Goal: Use online tool/utility

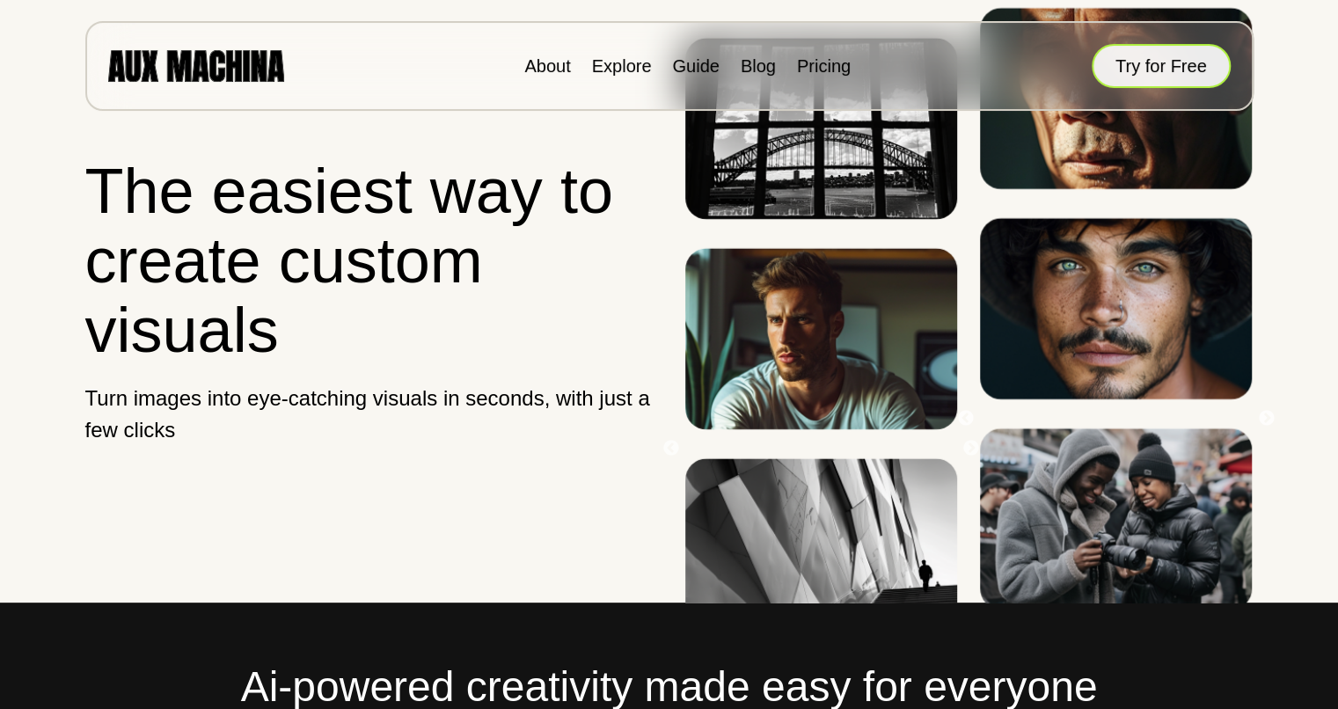
click at [1174, 58] on button "Try for Free" at bounding box center [1160, 66] width 139 height 44
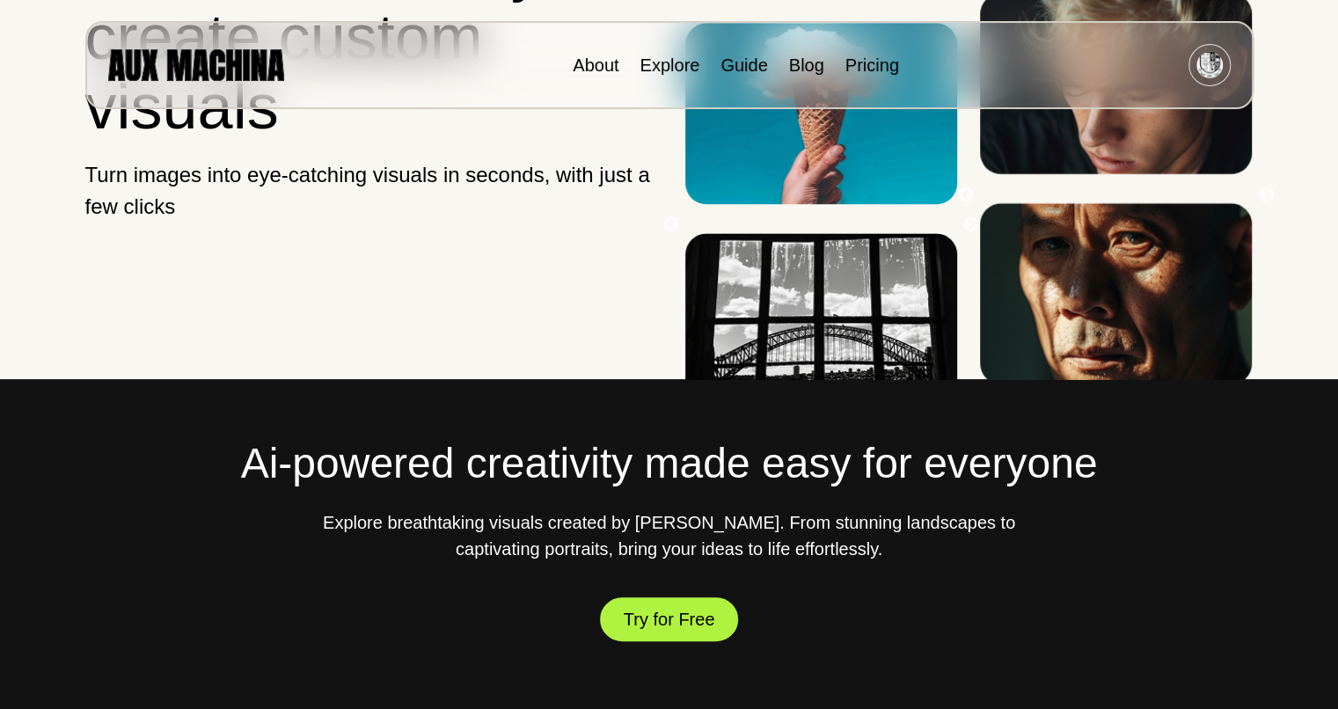
scroll to position [226, 0]
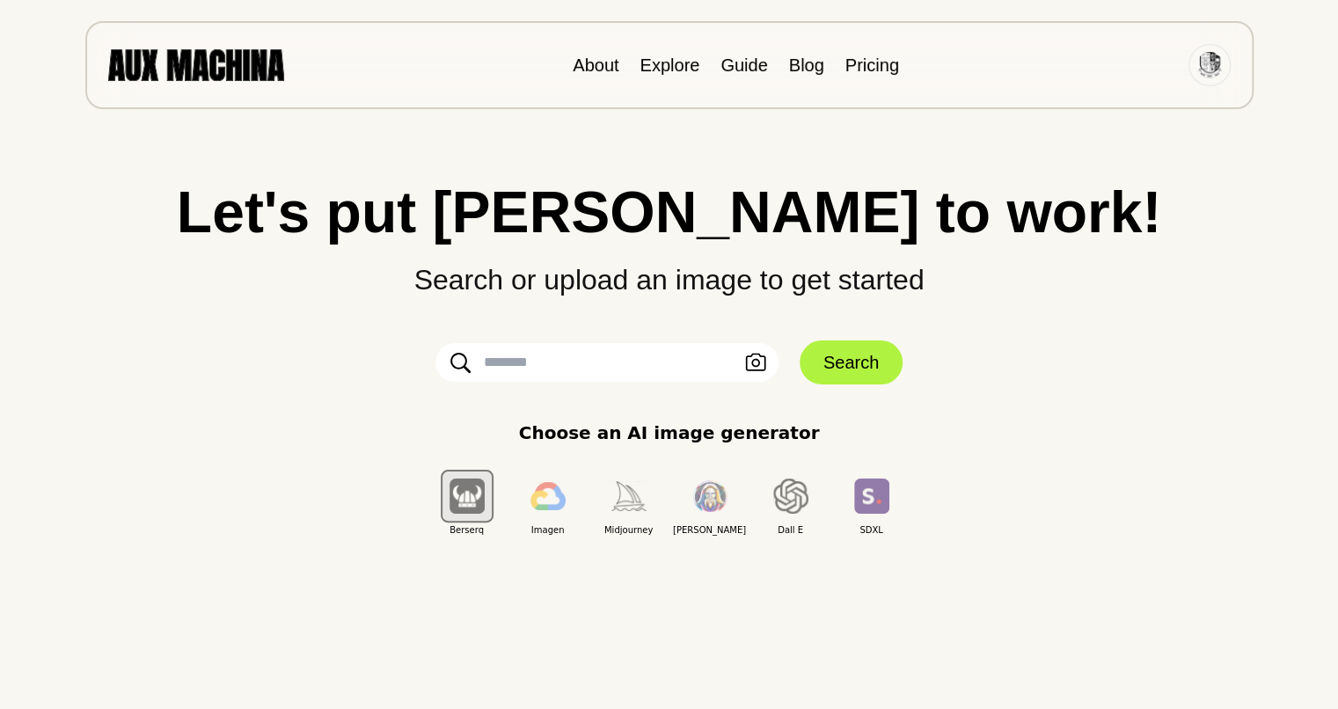
scroll to position [1, 0]
click at [612, 351] on input "text" at bounding box center [606, 361] width 343 height 39
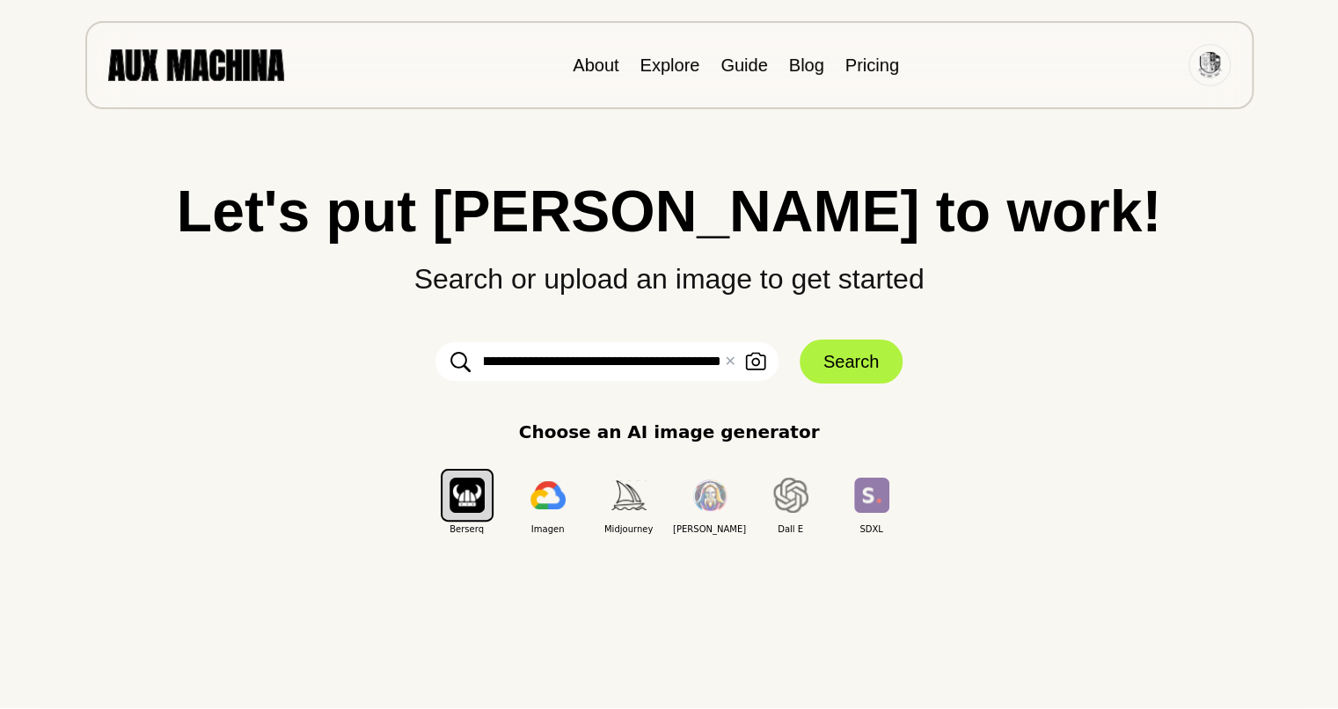
scroll to position [0, 545]
click at [642, 369] on input "**********" at bounding box center [606, 361] width 343 height 39
type input "**********"
click at [821, 347] on button "Search" at bounding box center [850, 361] width 103 height 44
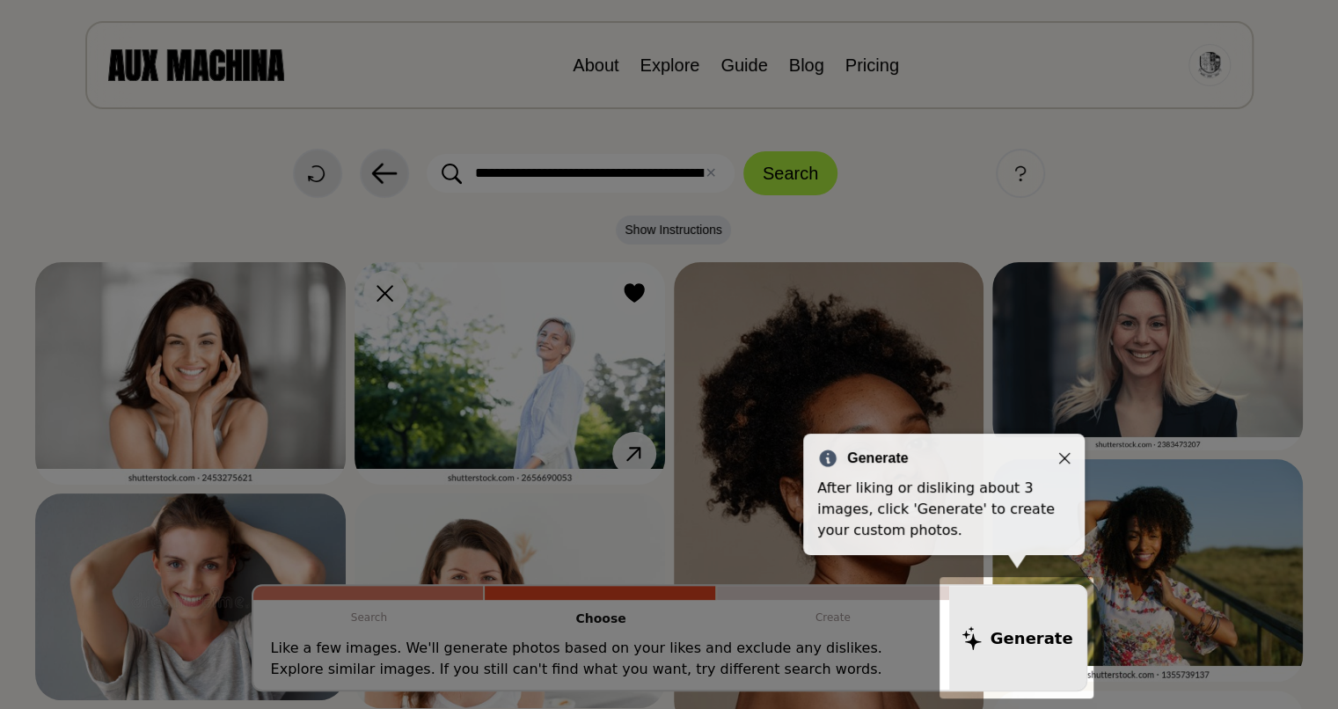
click at [1062, 456] on icon "Close" at bounding box center [1064, 458] width 11 height 11
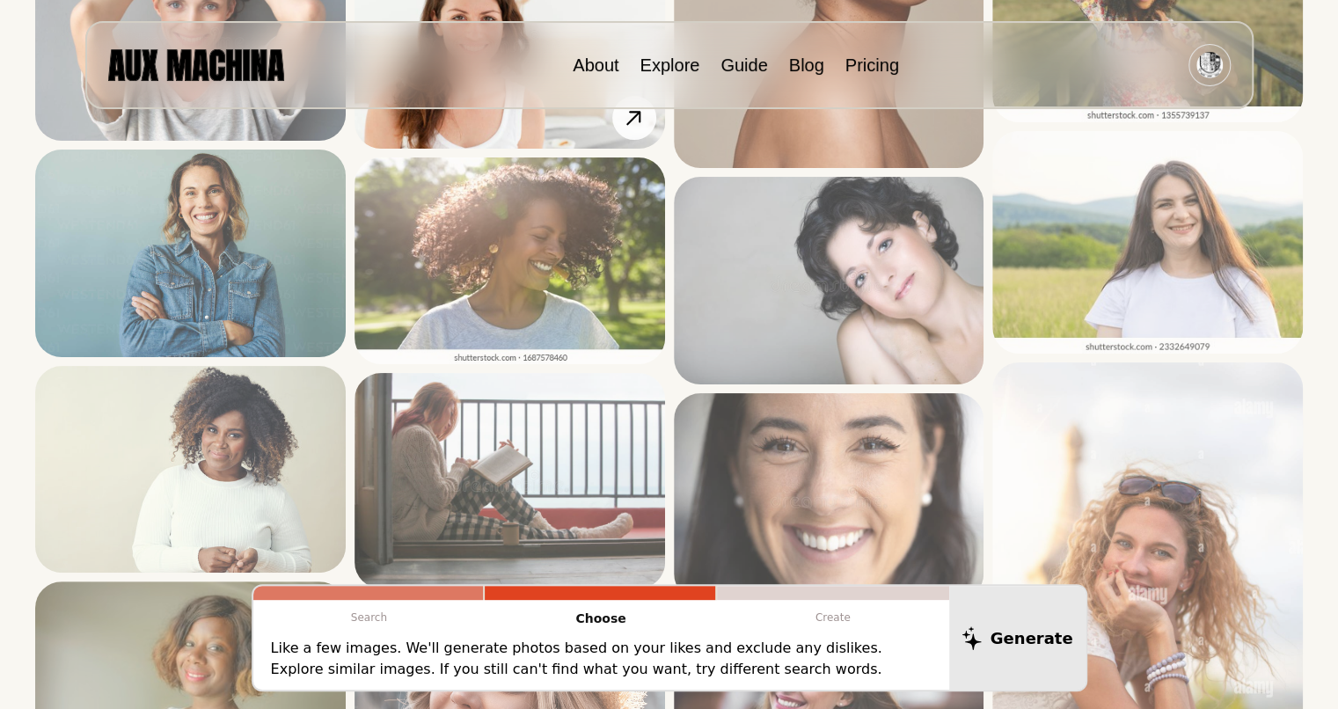
scroll to position [567, 0]
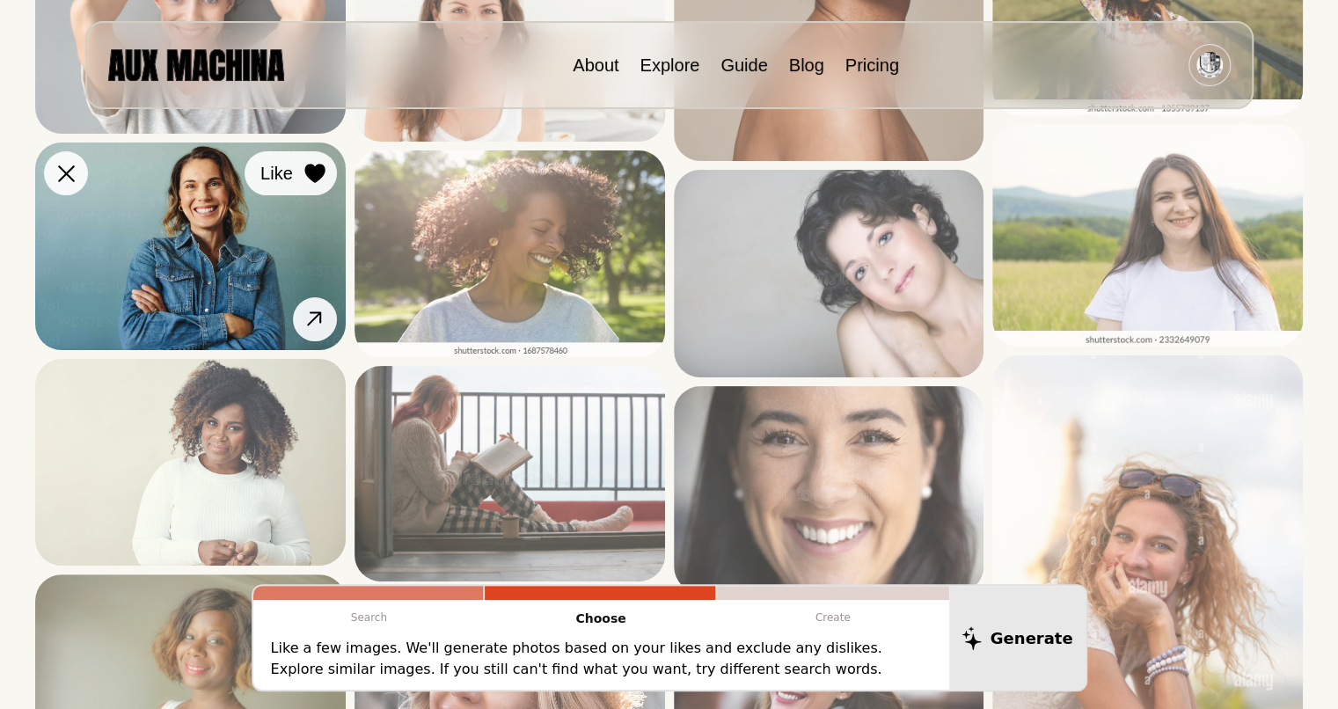
click at [318, 172] on icon at bounding box center [314, 173] width 20 height 19
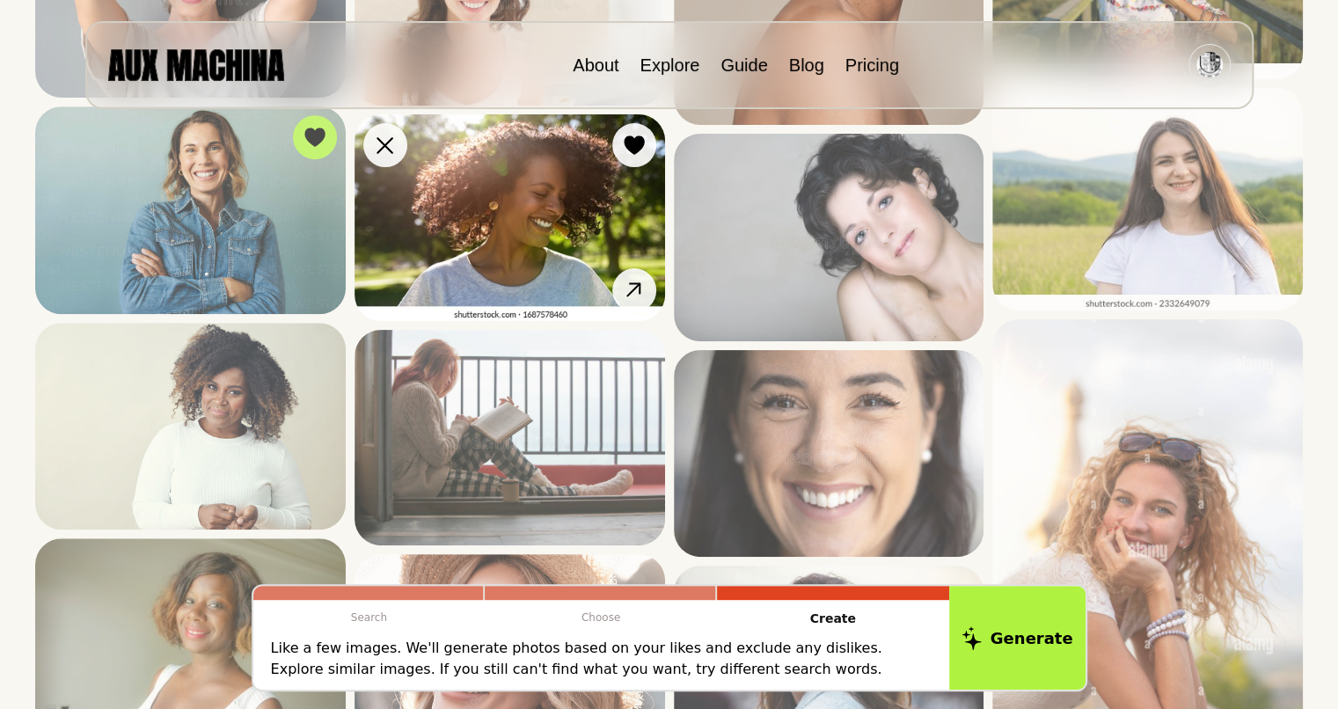
scroll to position [633, 0]
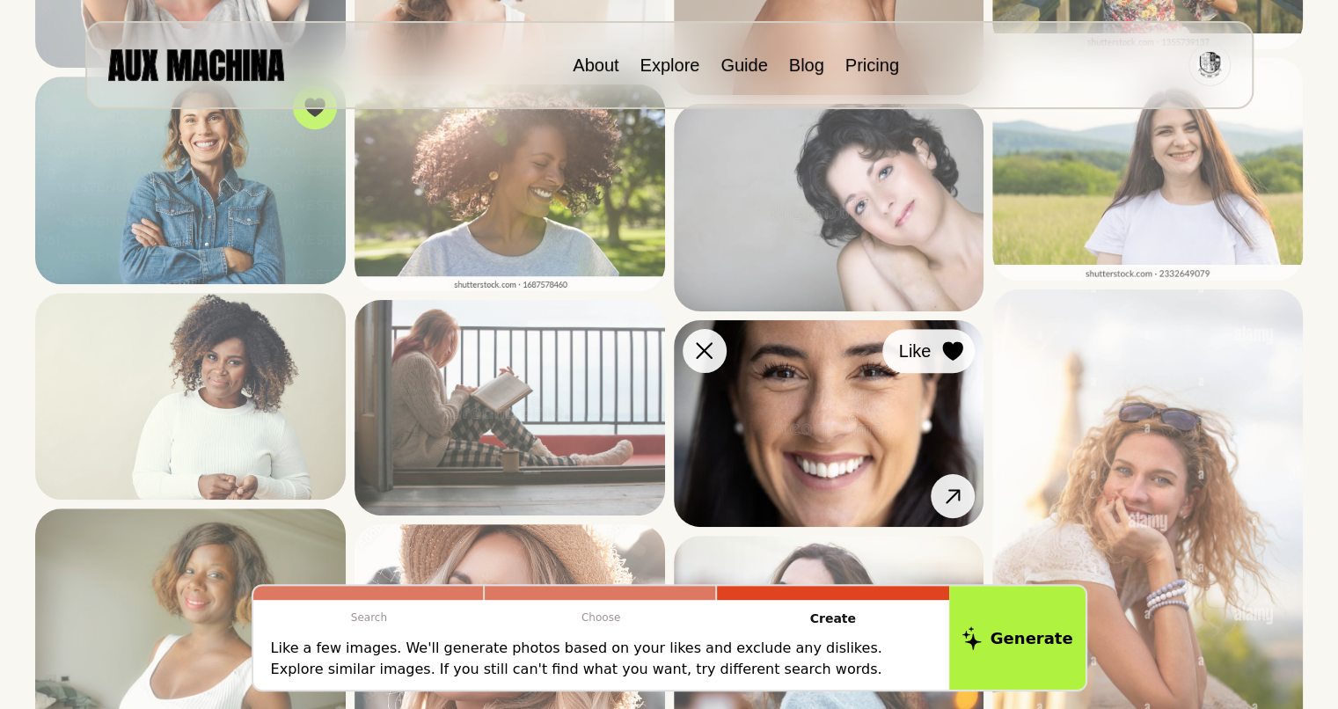
click at [958, 345] on icon at bounding box center [953, 350] width 20 height 19
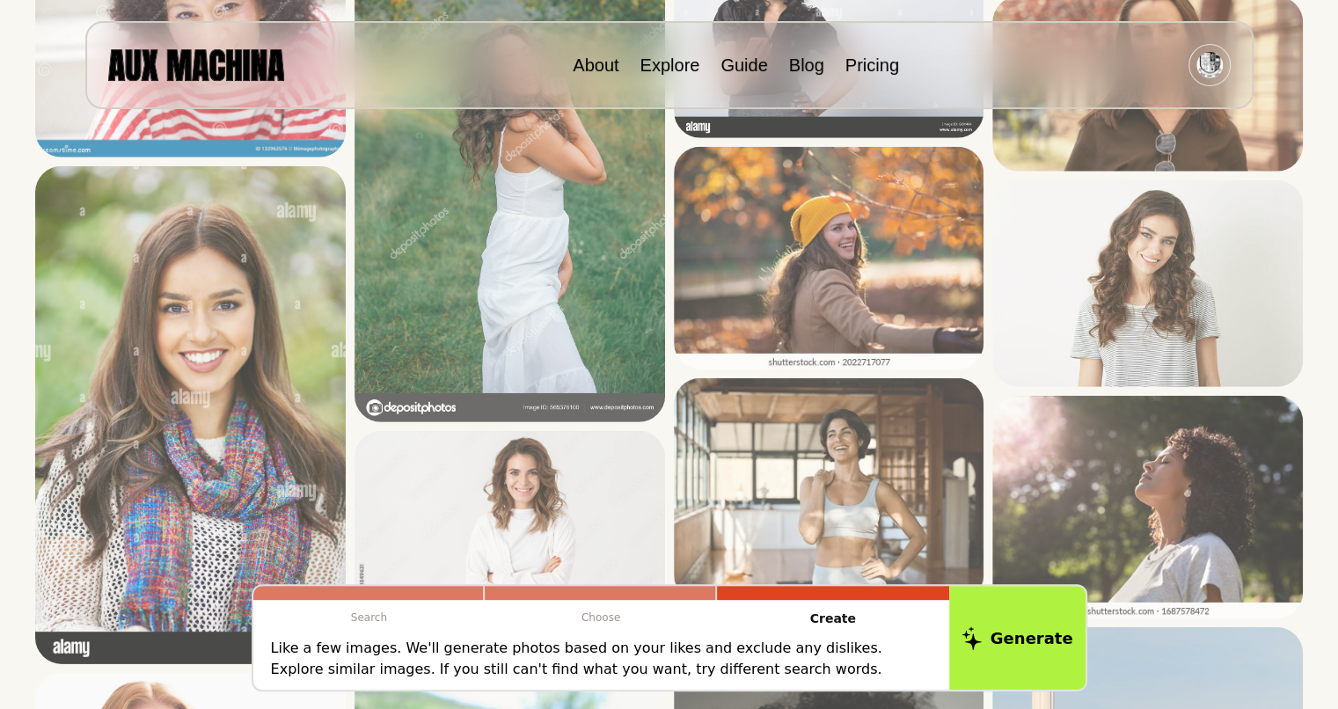
scroll to position [2899, 0]
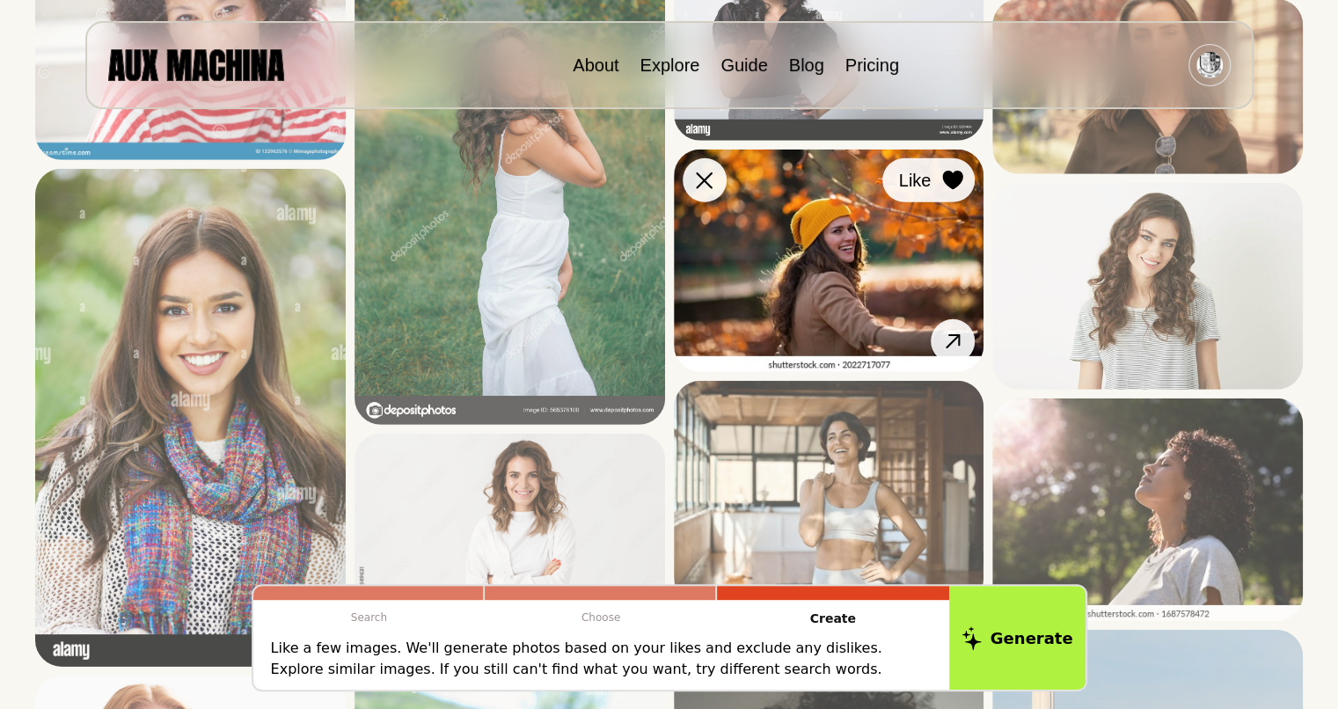
click at [955, 178] on icon at bounding box center [953, 180] width 20 height 19
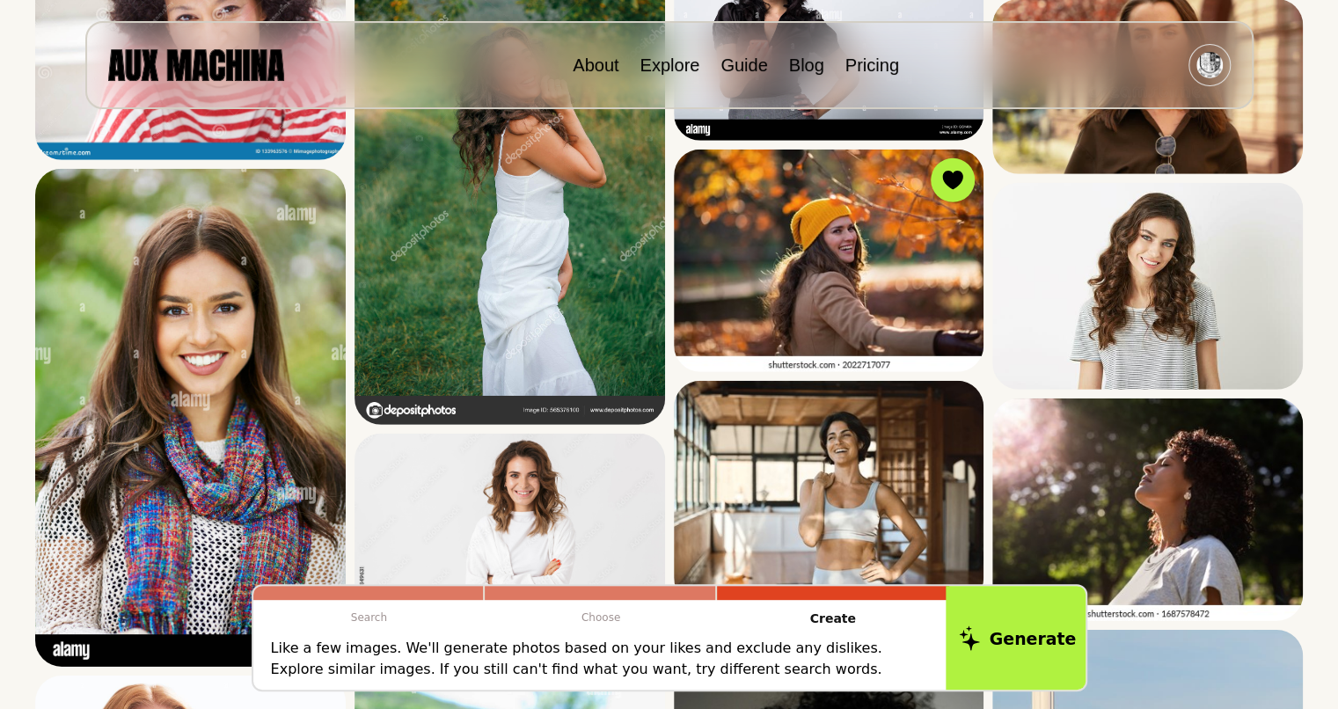
click at [1015, 645] on button "Generate" at bounding box center [1016, 637] width 143 height 109
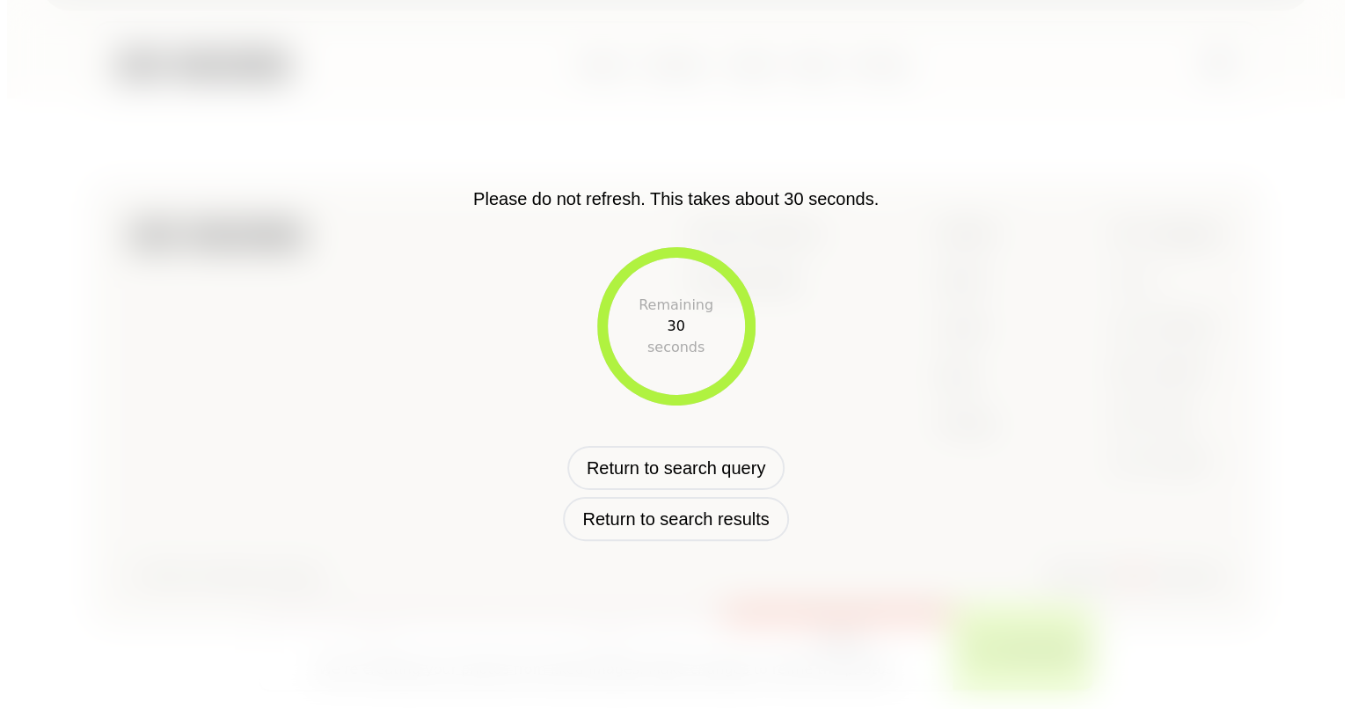
scroll to position [616, 0]
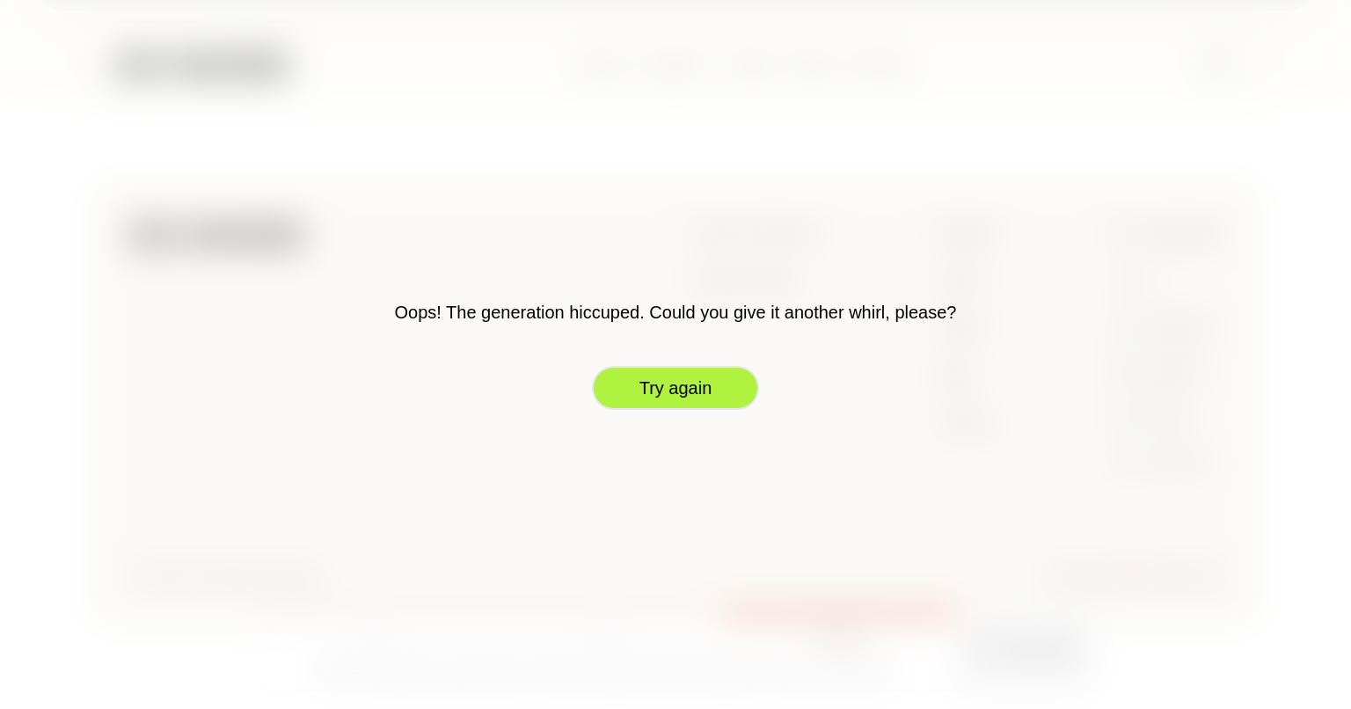
click at [691, 387] on button "Try again" at bounding box center [675, 388] width 167 height 44
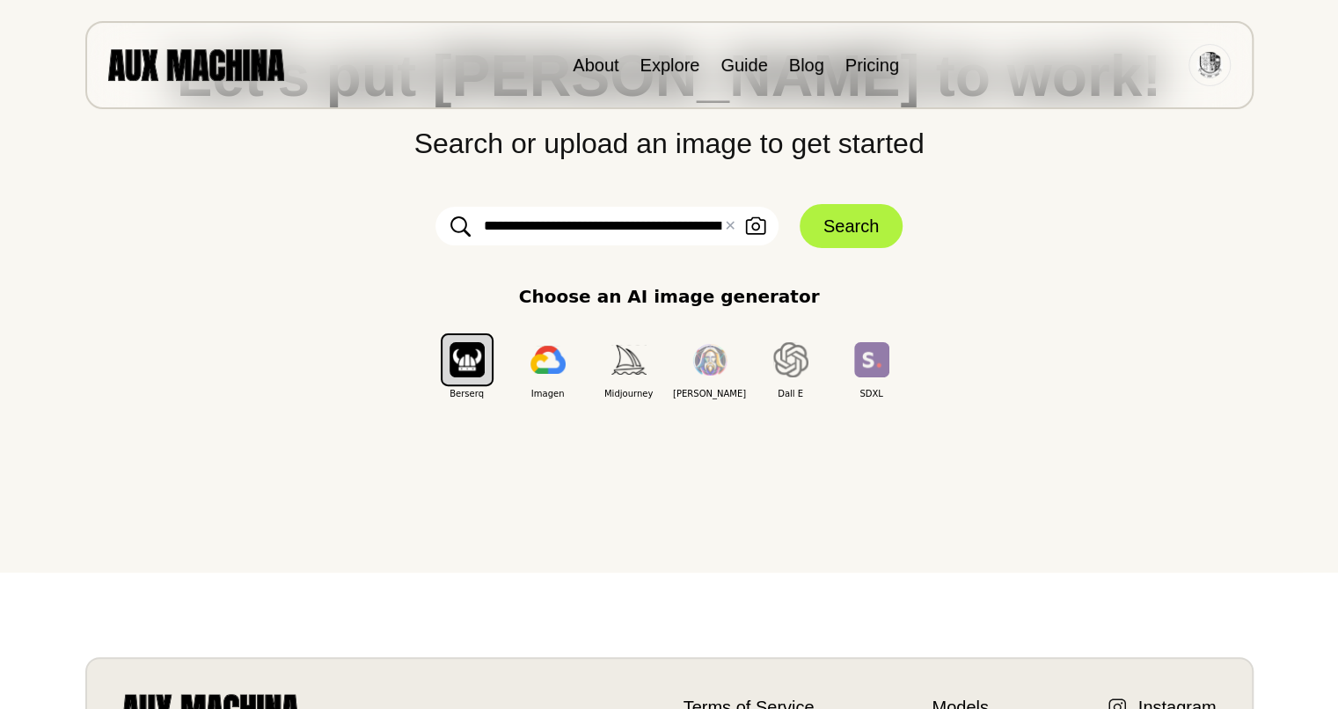
scroll to position [0, 0]
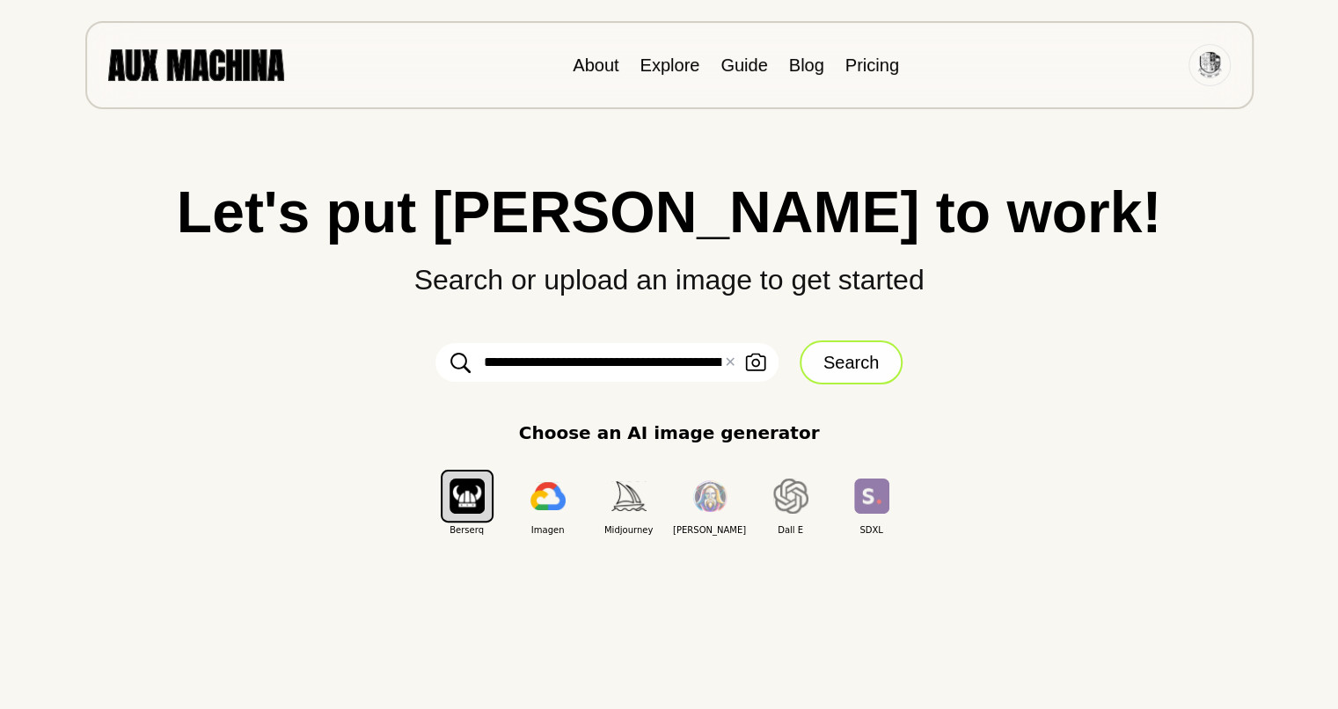
click at [843, 369] on button "Search" at bounding box center [850, 362] width 103 height 44
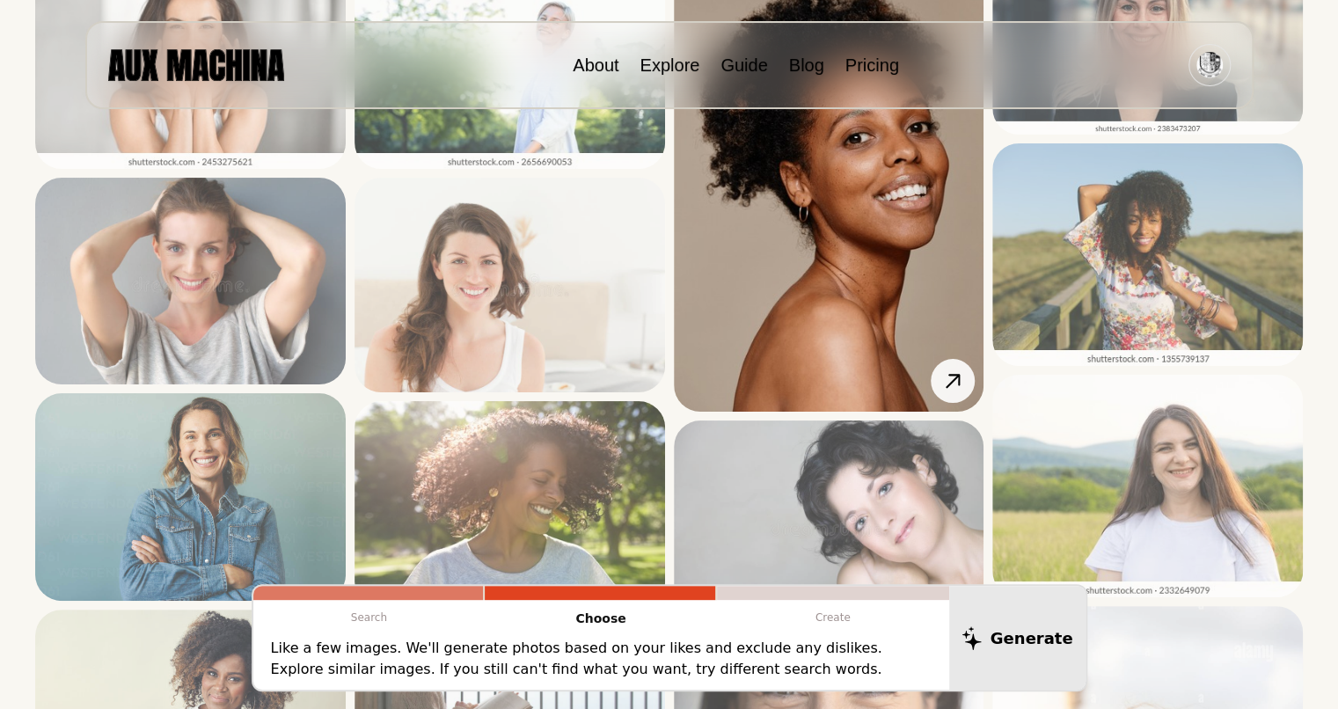
scroll to position [447, 0]
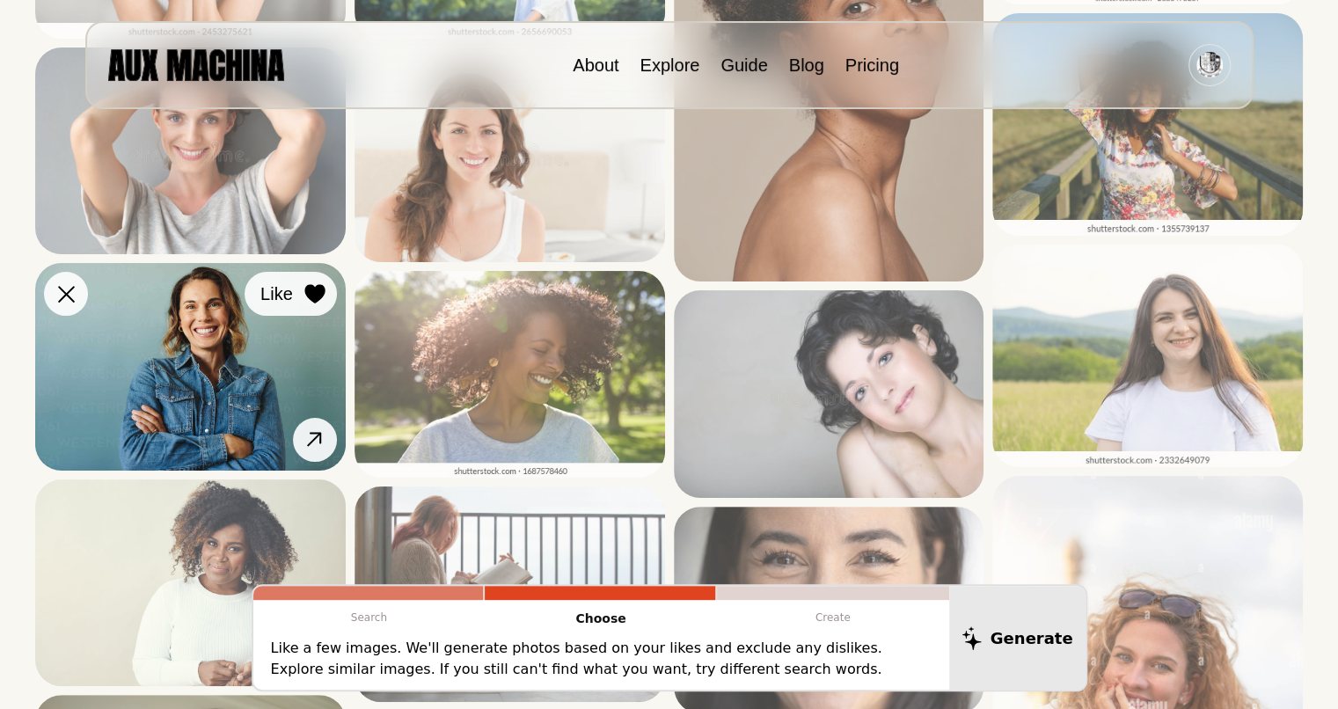
click at [318, 301] on icon at bounding box center [314, 293] width 20 height 19
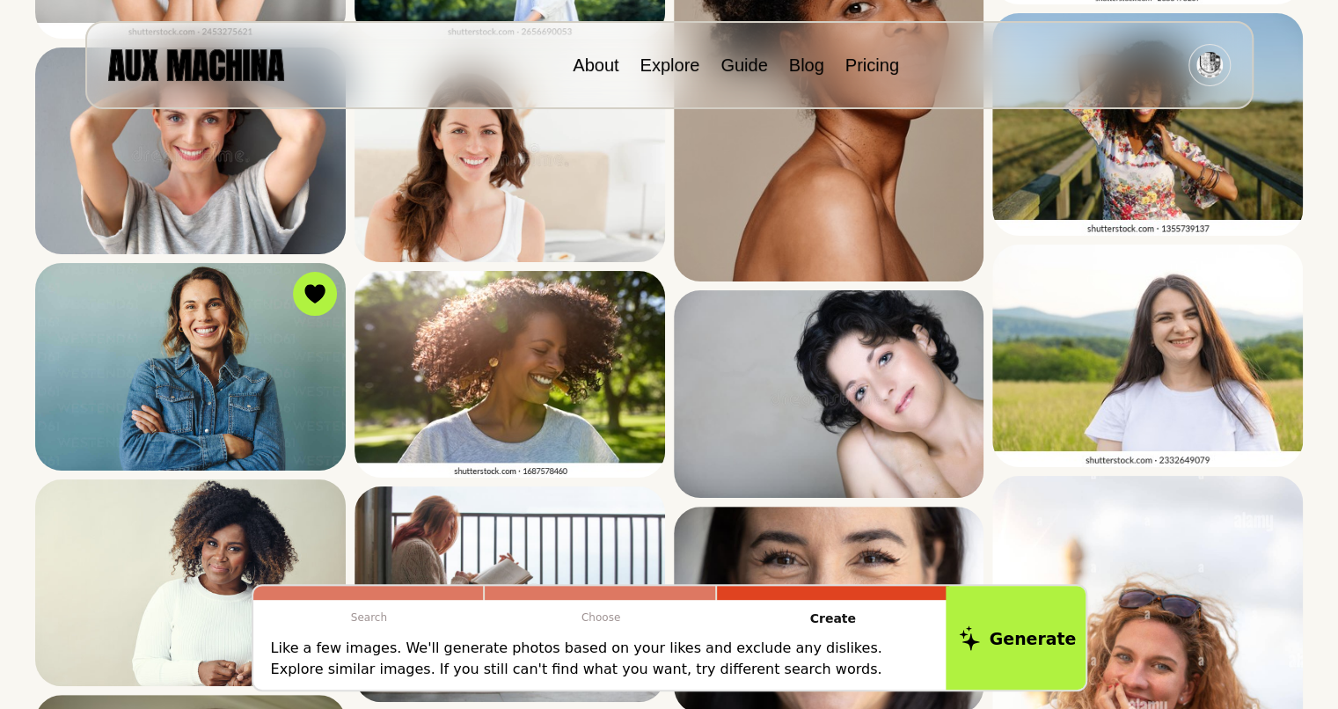
click at [1027, 626] on button "Generate" at bounding box center [1016, 637] width 143 height 109
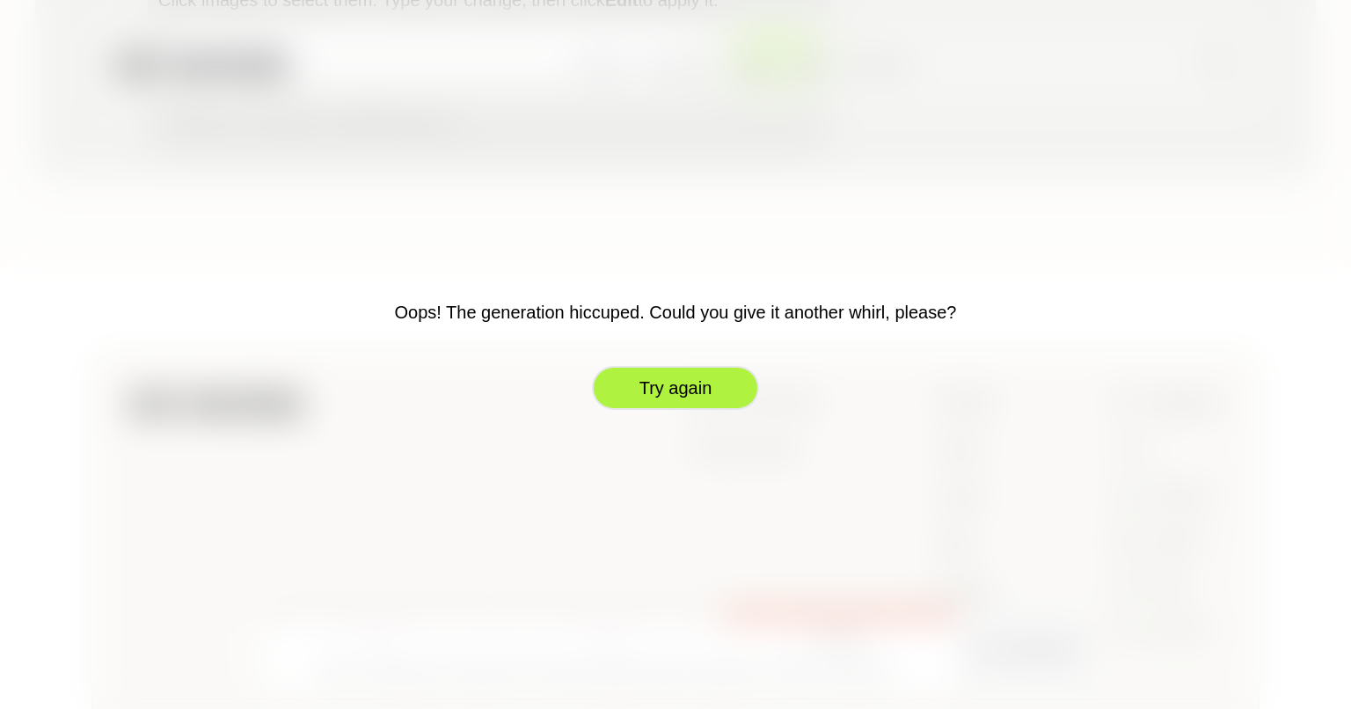
click at [672, 387] on button "Try again" at bounding box center [675, 388] width 167 height 44
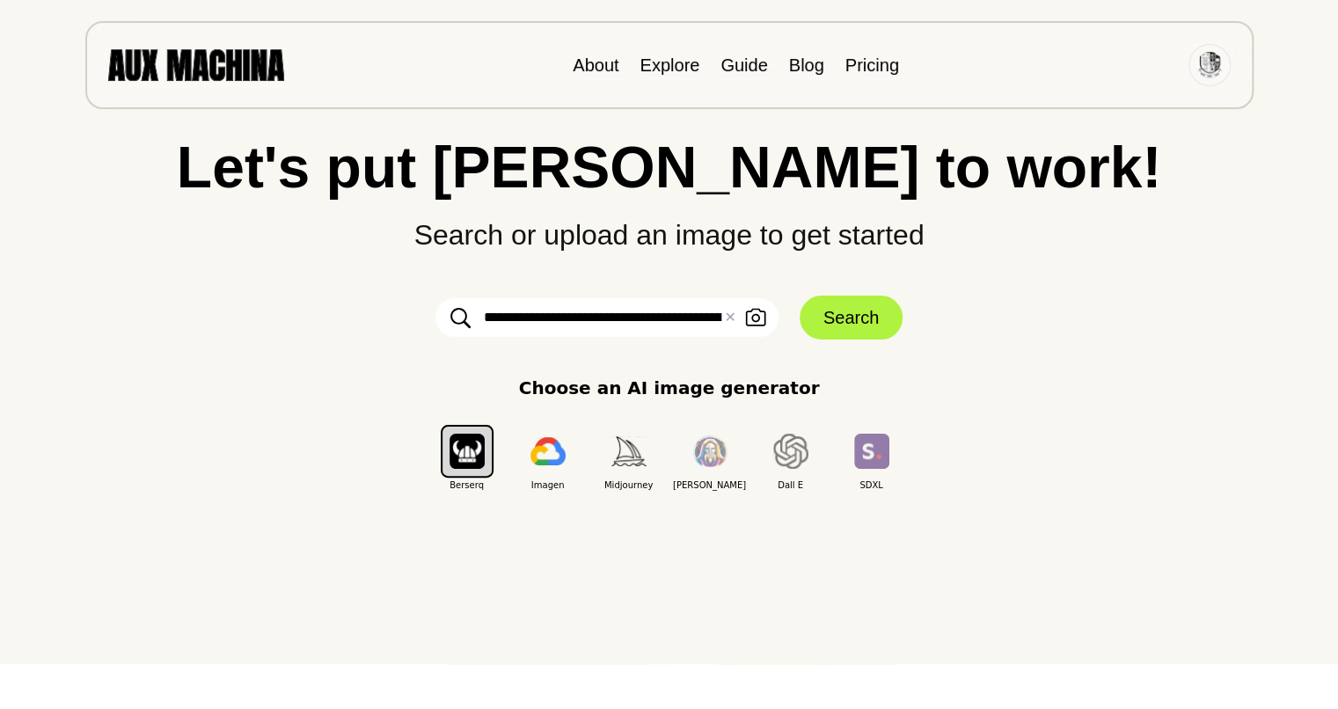
scroll to position [0, 0]
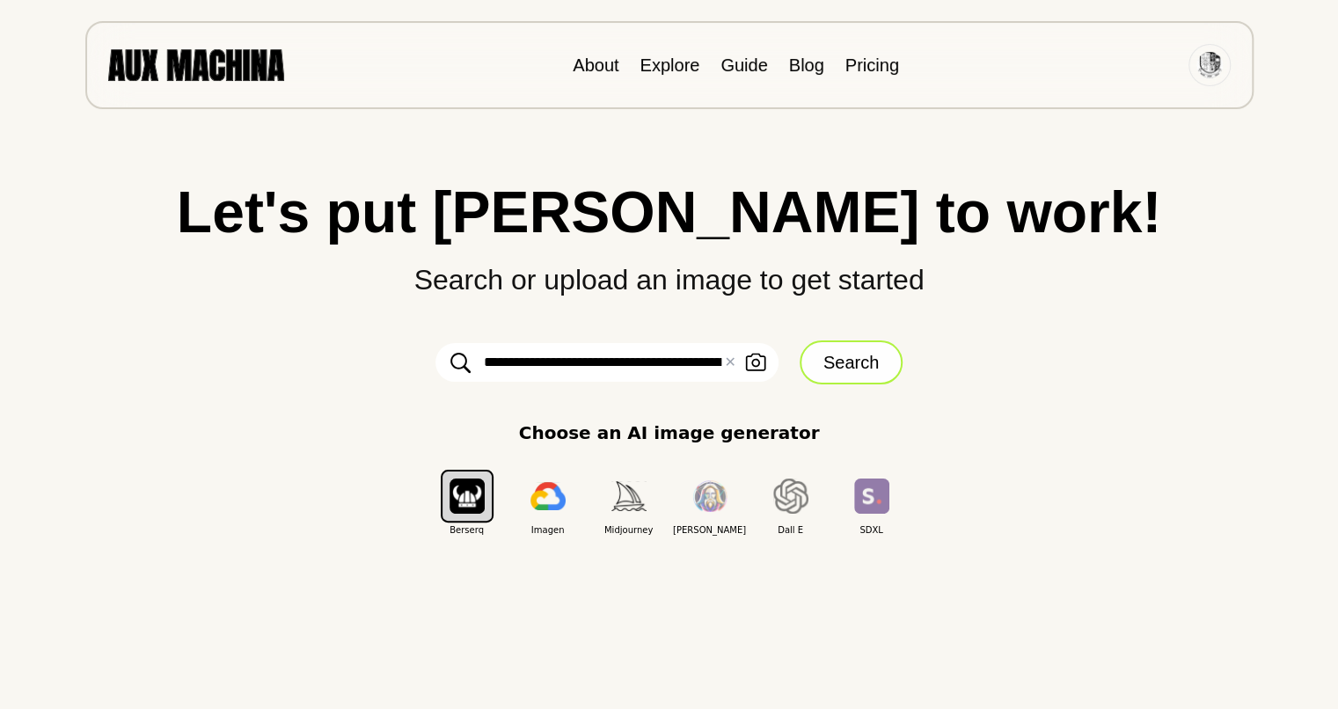
click at [844, 356] on button "Search" at bounding box center [850, 362] width 103 height 44
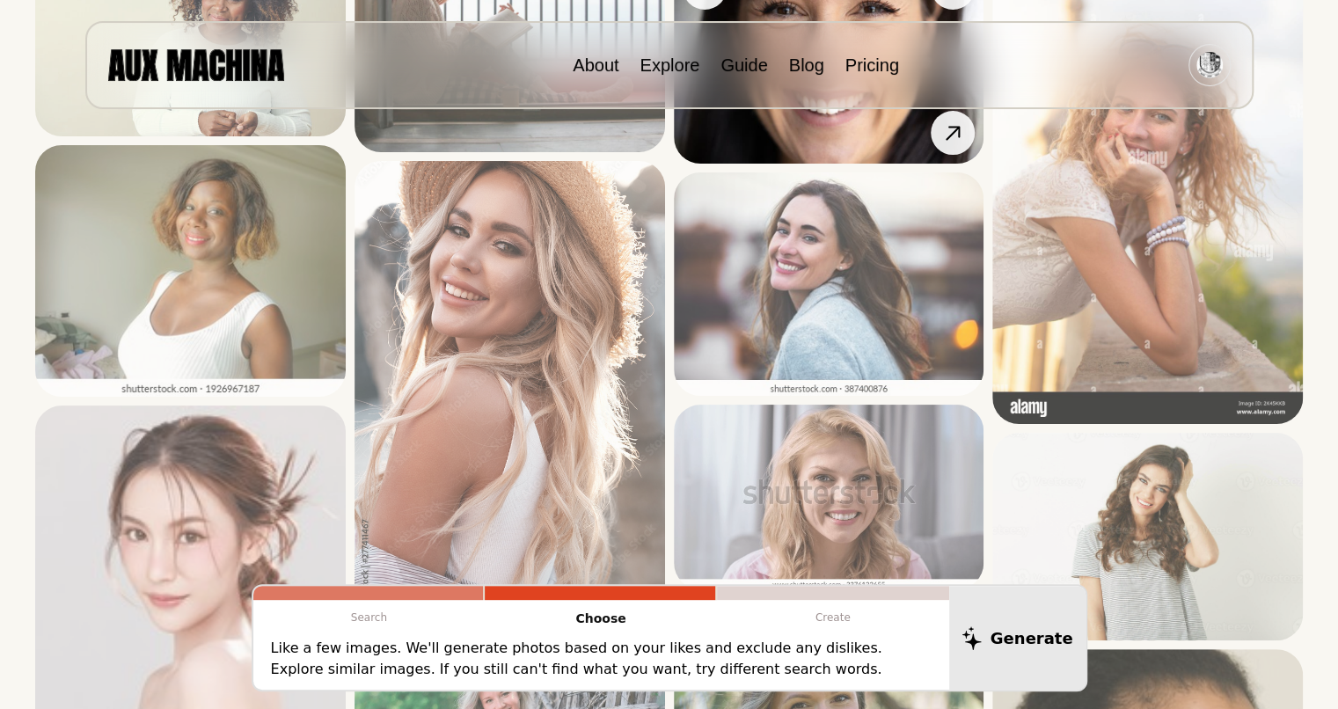
scroll to position [997, 0]
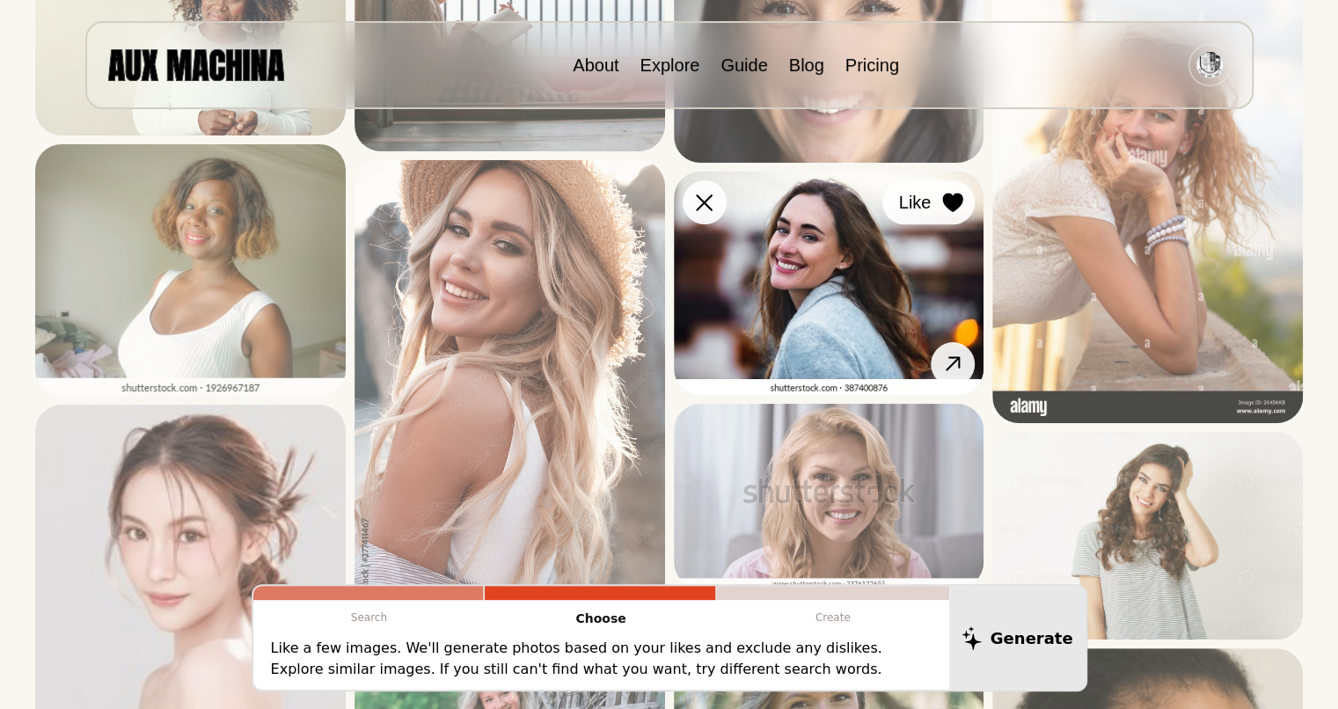
click at [948, 193] on icon at bounding box center [953, 202] width 20 height 19
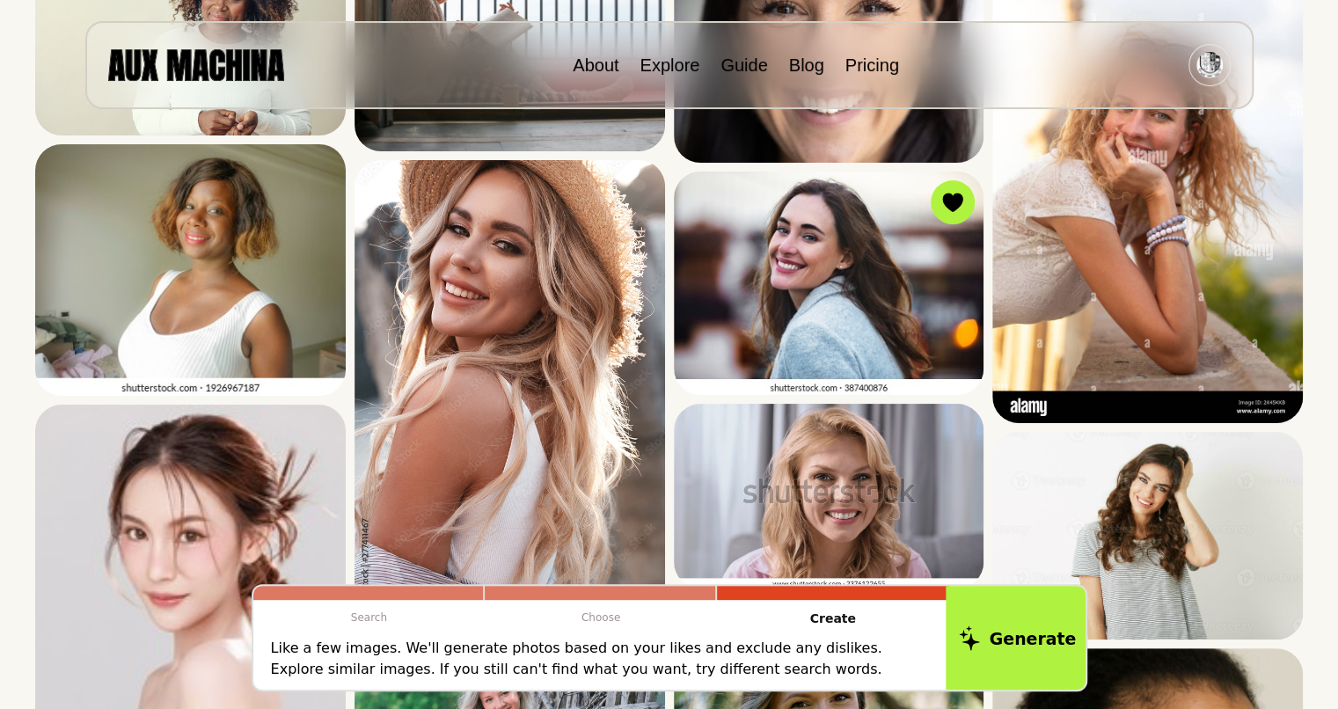
click at [1008, 650] on button "Generate" at bounding box center [1016, 637] width 143 height 109
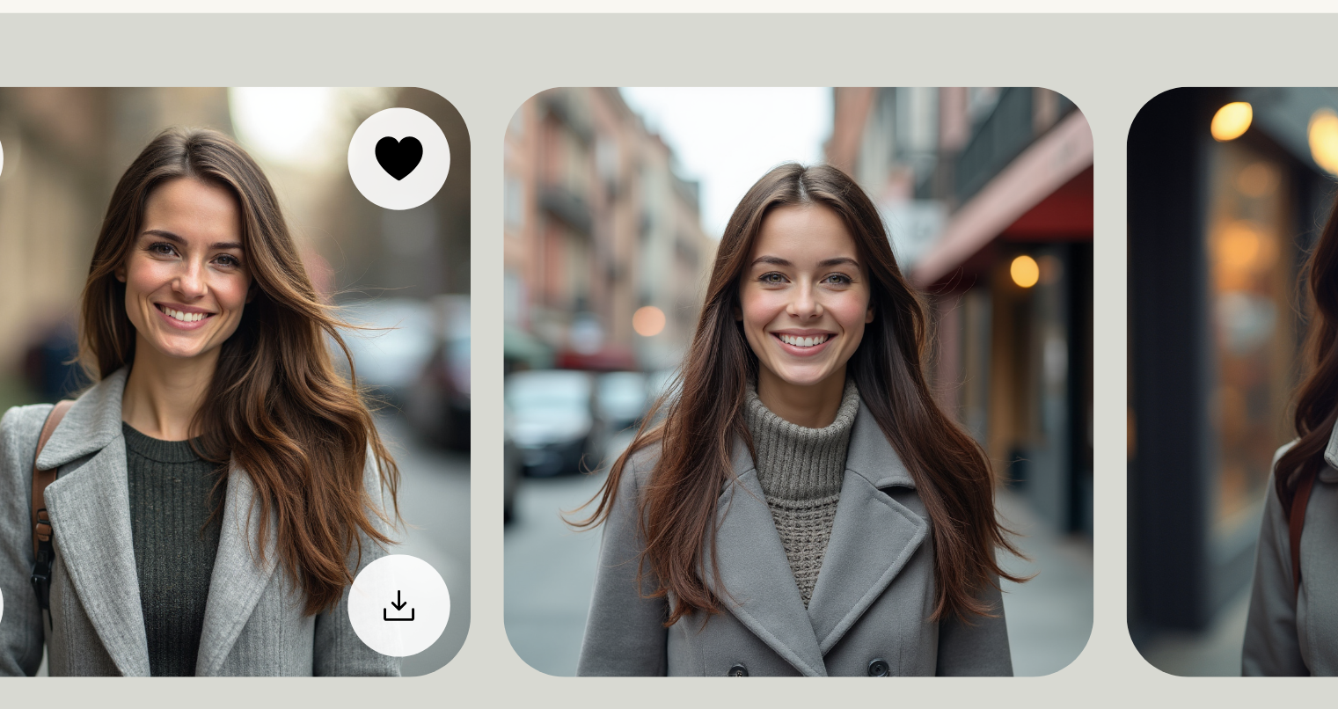
scroll to position [30, 0]
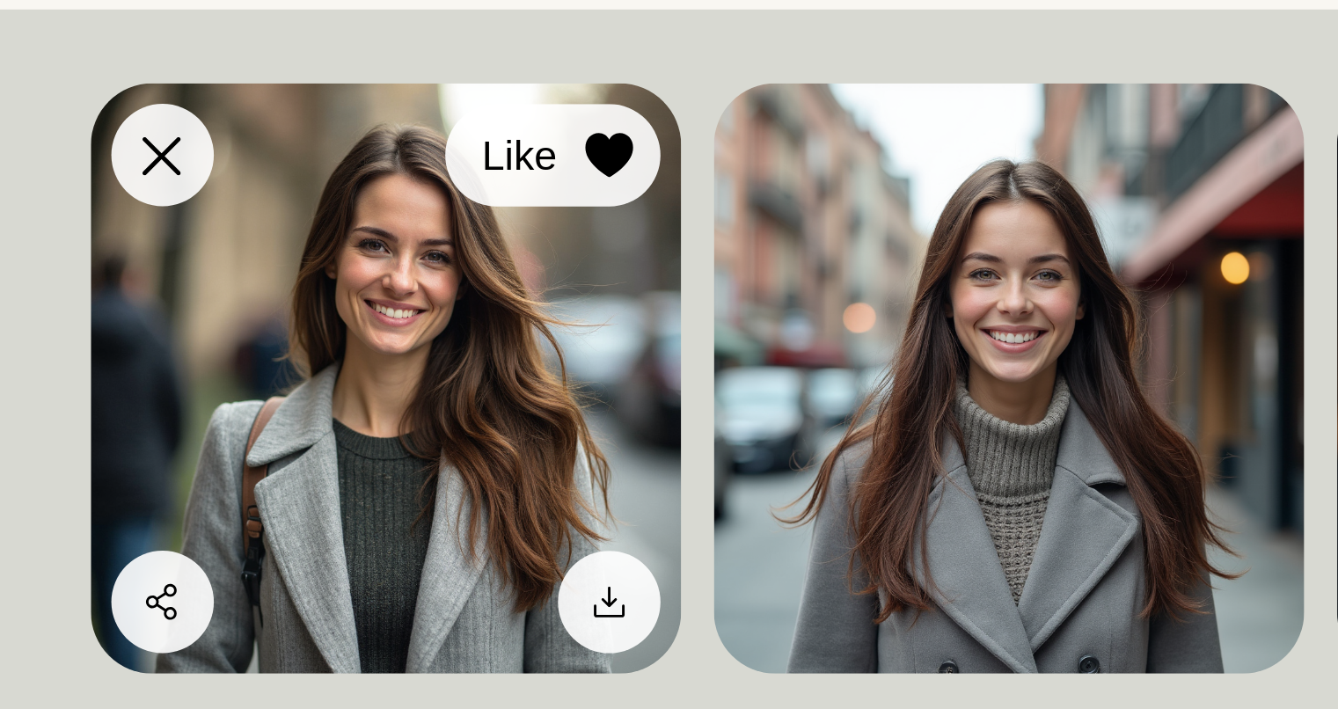
click at [369, 279] on icon at bounding box center [364, 275] width 20 height 19
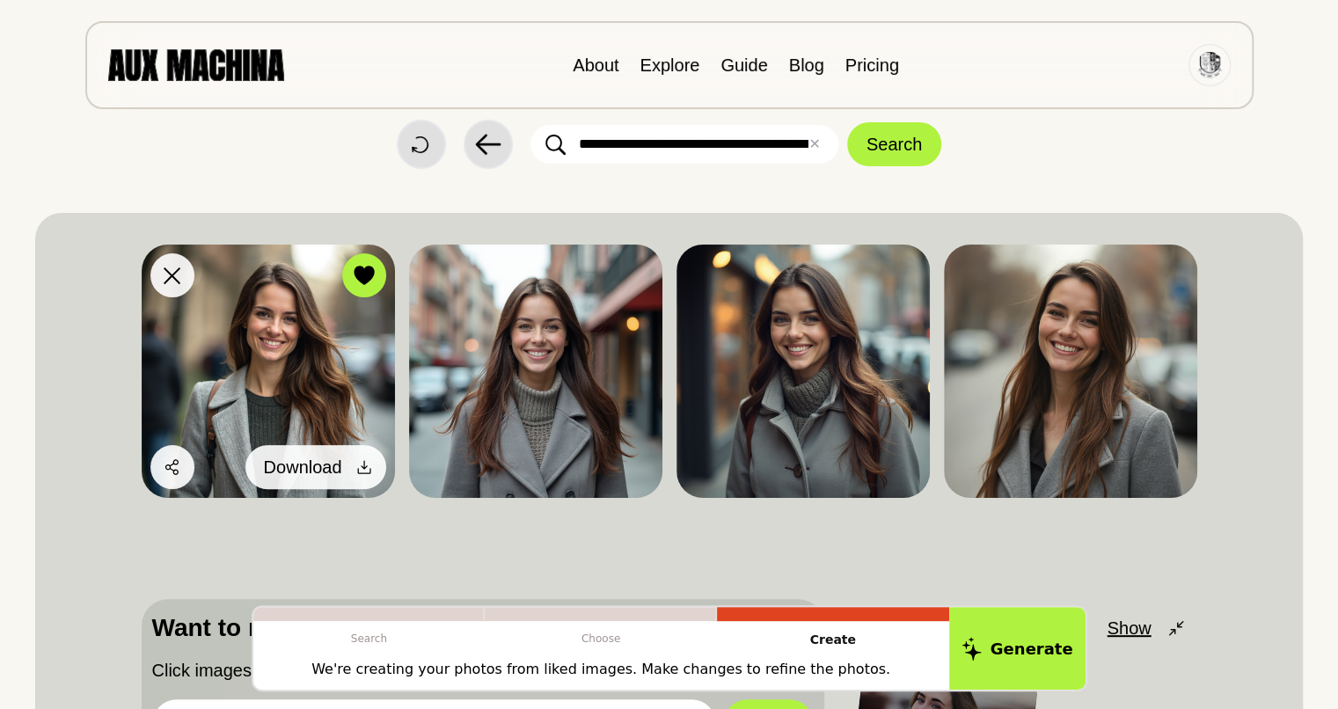
click at [341, 469] on button "Download" at bounding box center [315, 467] width 141 height 44
click at [364, 464] on icon at bounding box center [364, 467] width 18 height 18
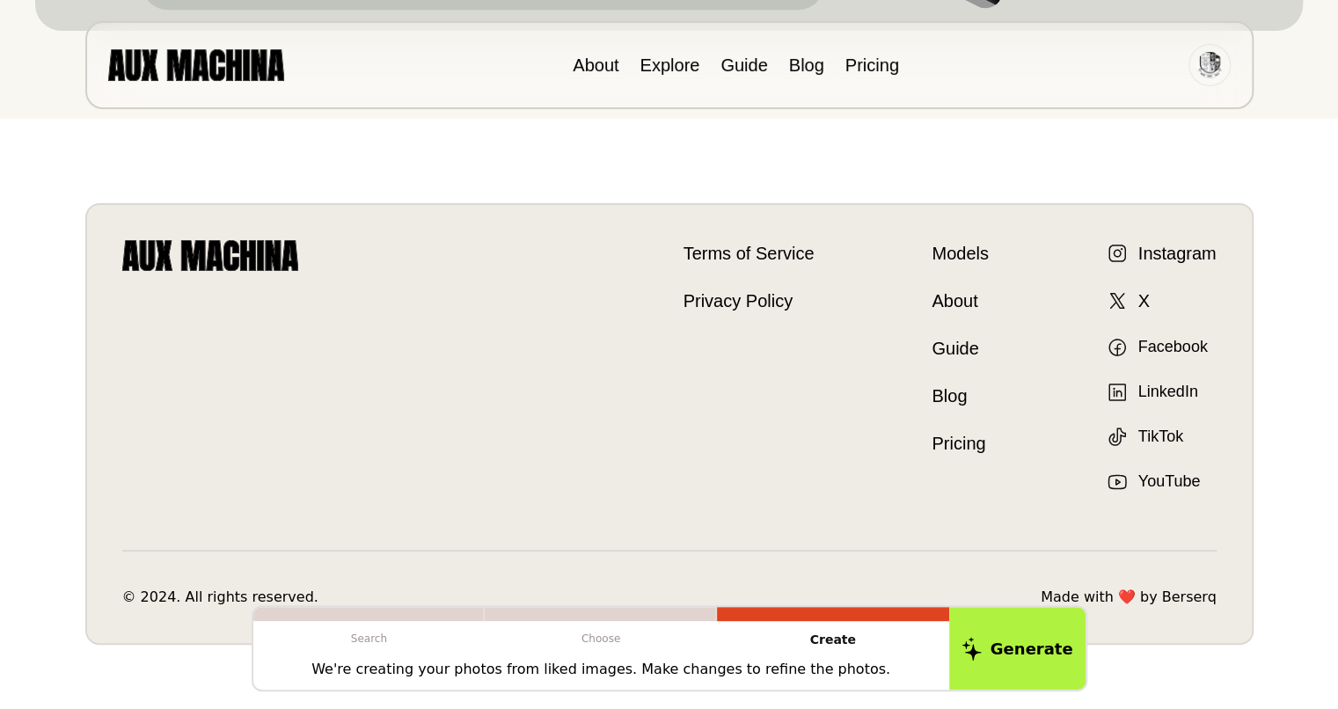
scroll to position [869, 0]
